Goal: Find specific page/section: Find specific page/section

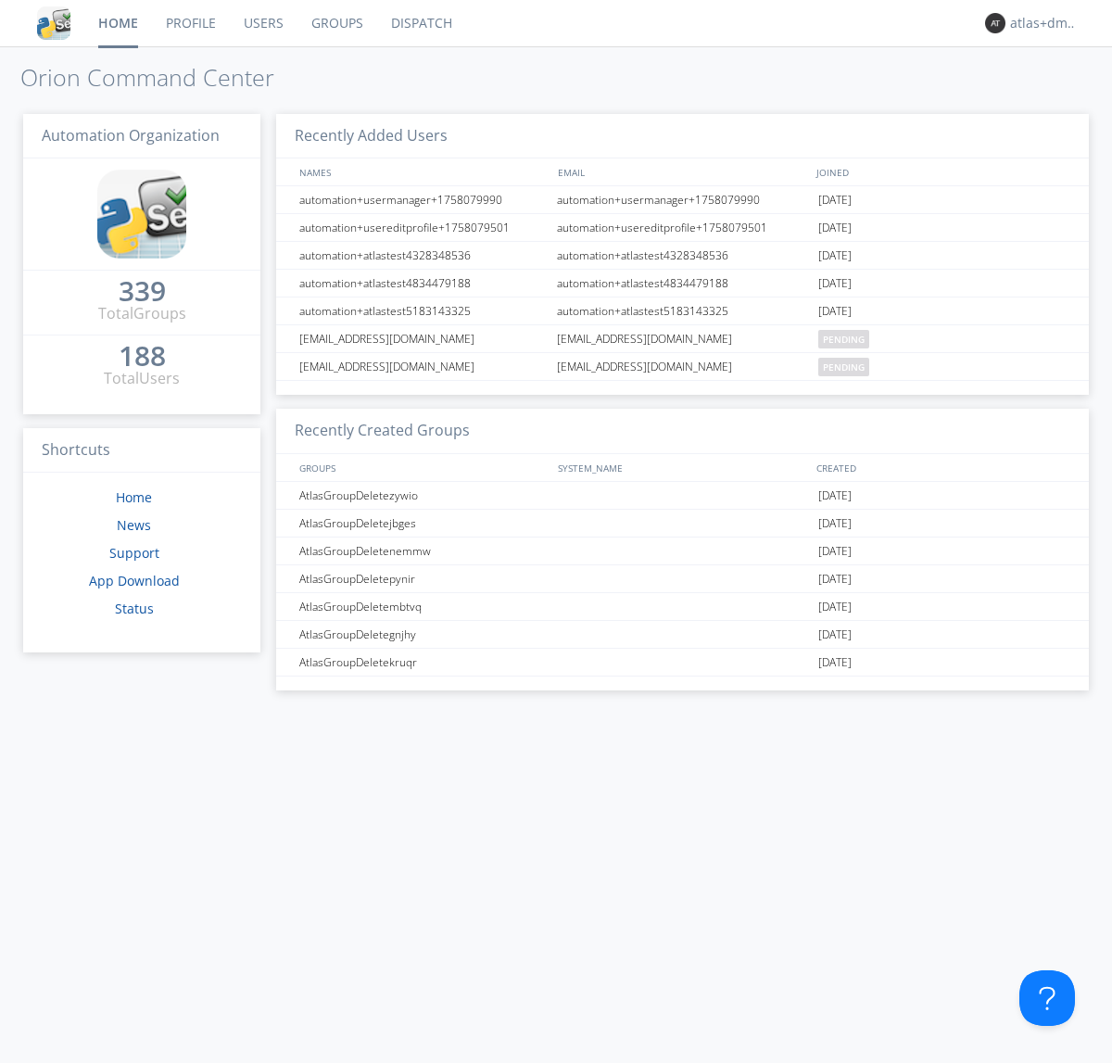
click at [420, 23] on link "Dispatch" at bounding box center [421, 23] width 89 height 46
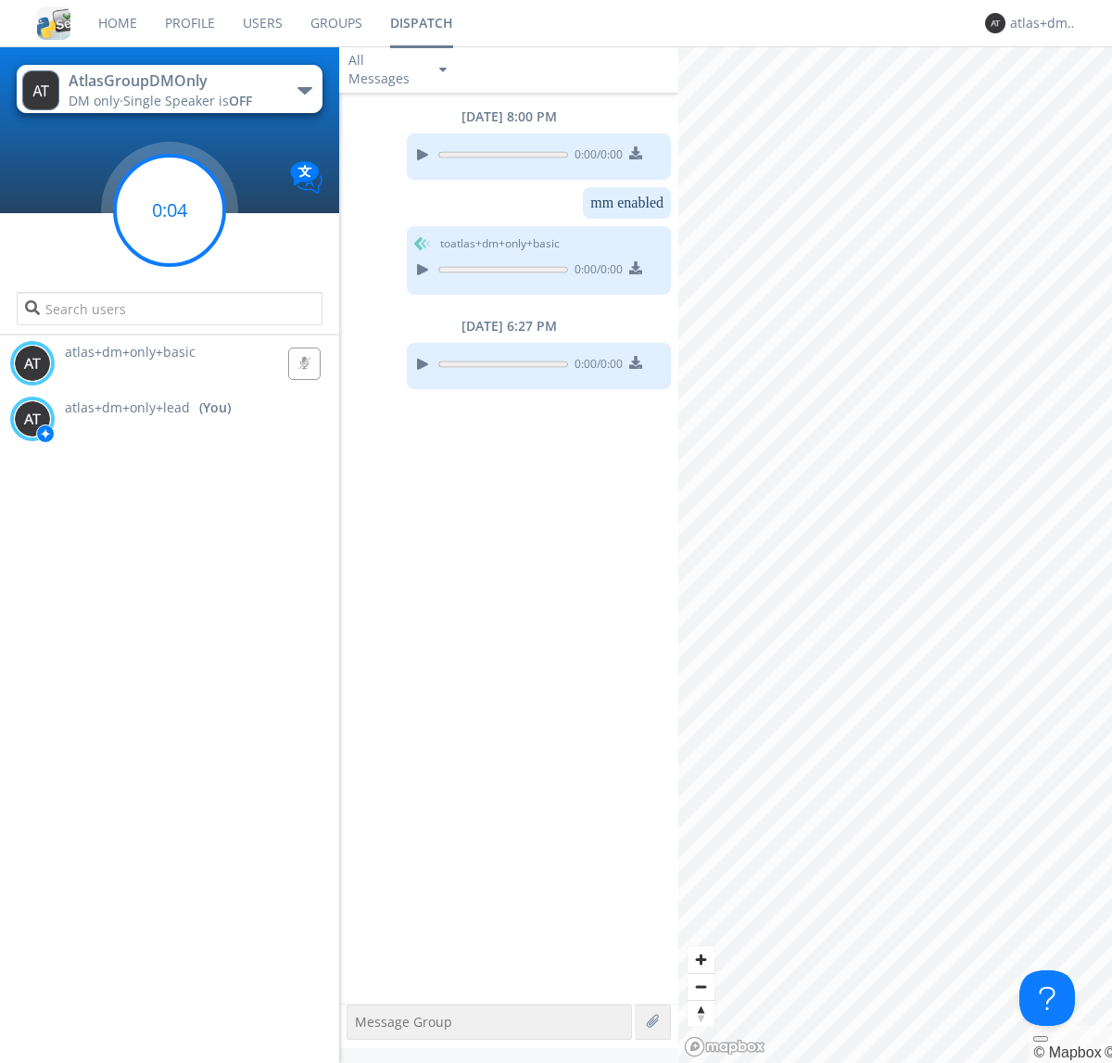
click at [170, 210] on g at bounding box center [169, 210] width 109 height 109
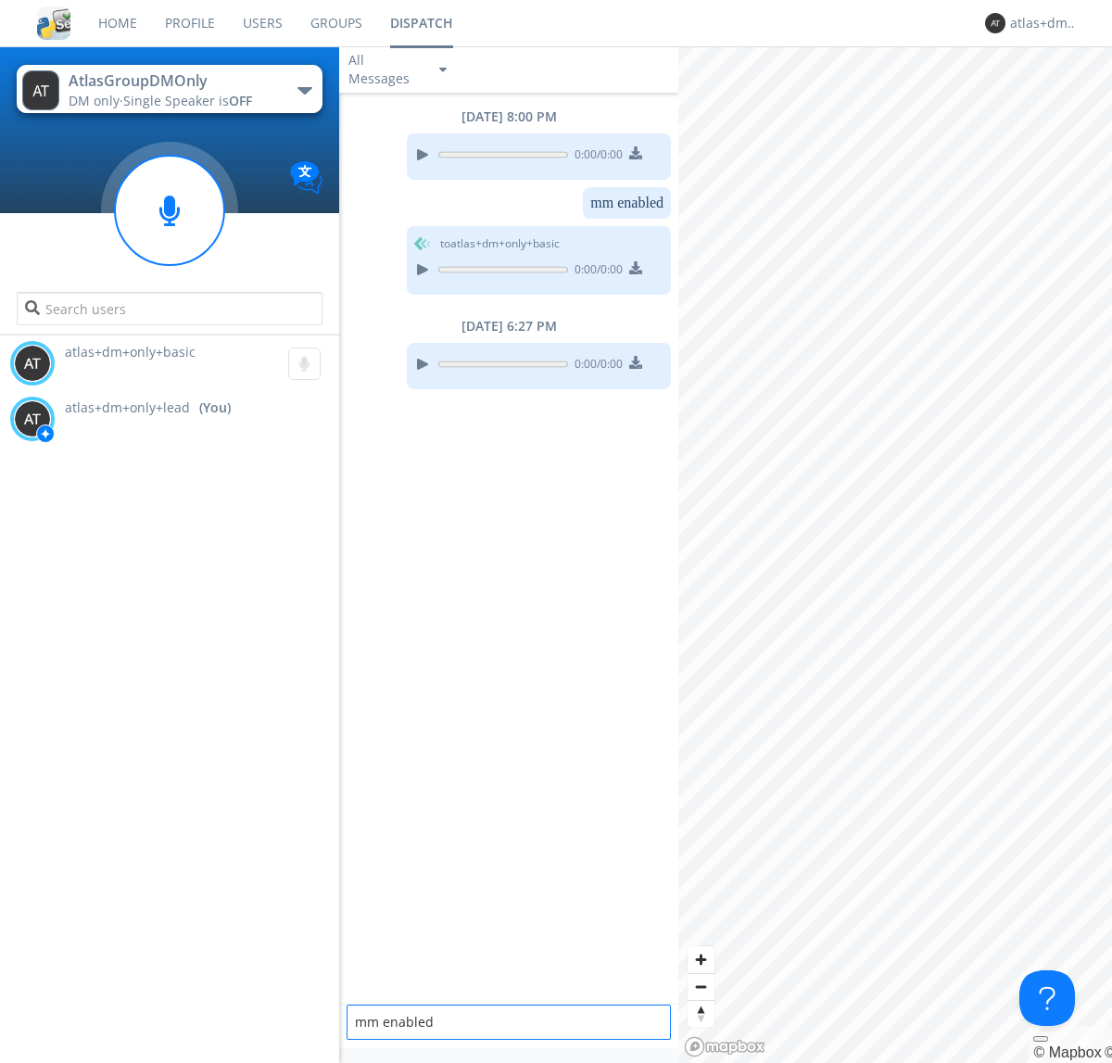
type textarea "mm enabled"
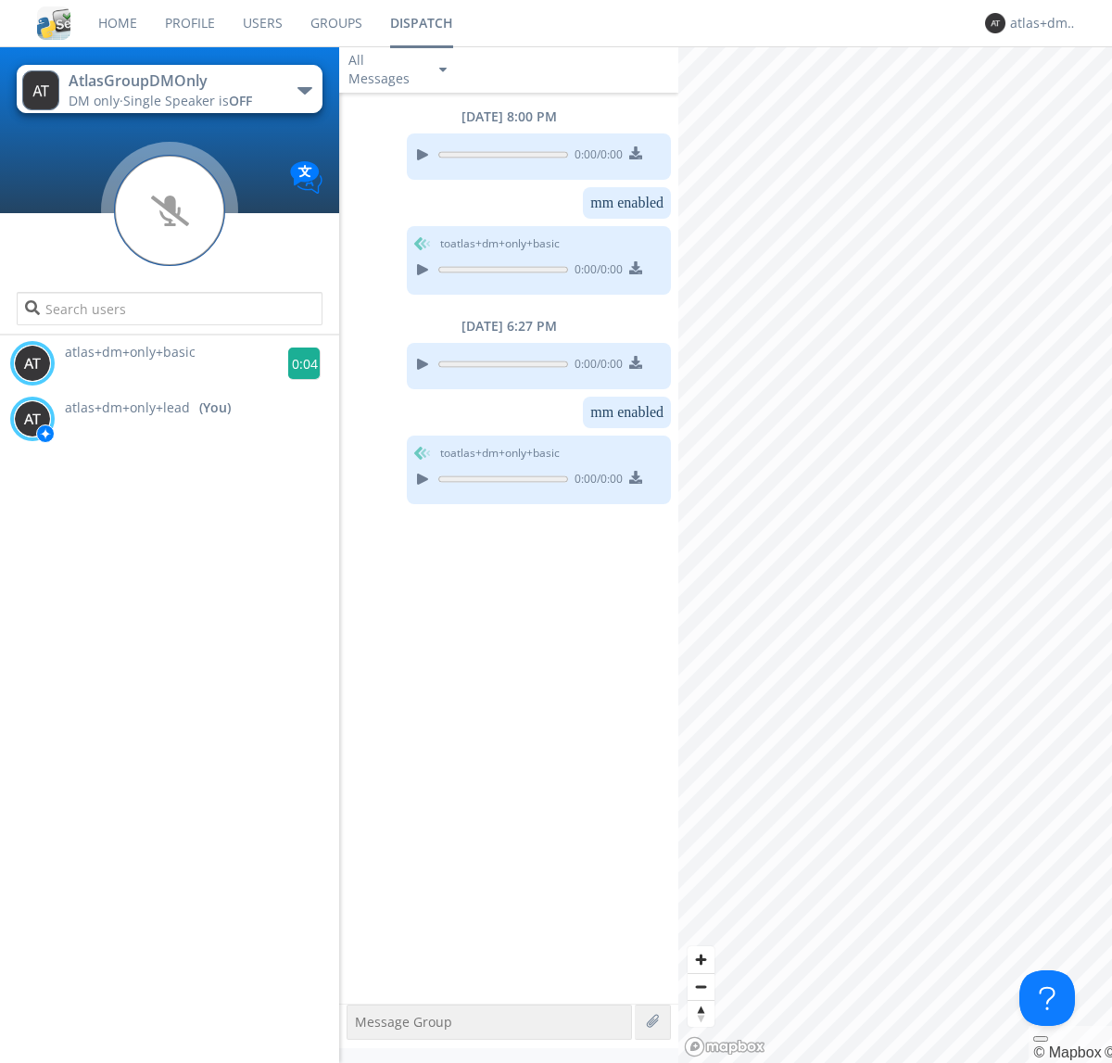
click at [296, 363] on g at bounding box center [304, 363] width 32 height 32
click at [1039, 23] on div "atlas+dm+only+lead" at bounding box center [1044, 23] width 69 height 19
